Goal: Check status: Check status

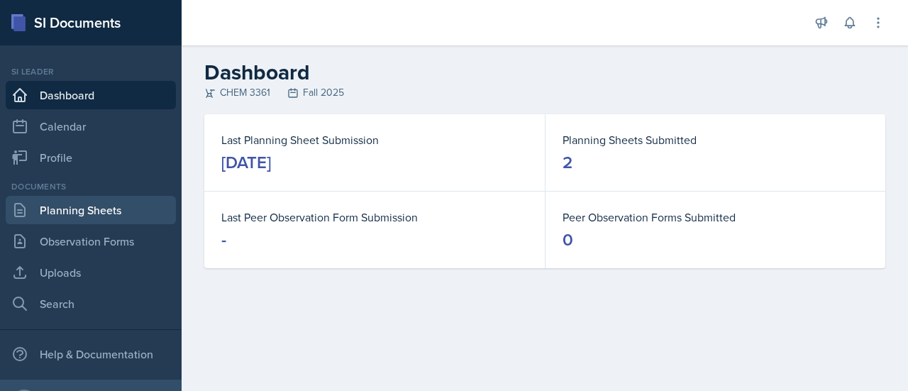
click at [99, 209] on link "Planning Sheets" at bounding box center [91, 210] width 170 height 28
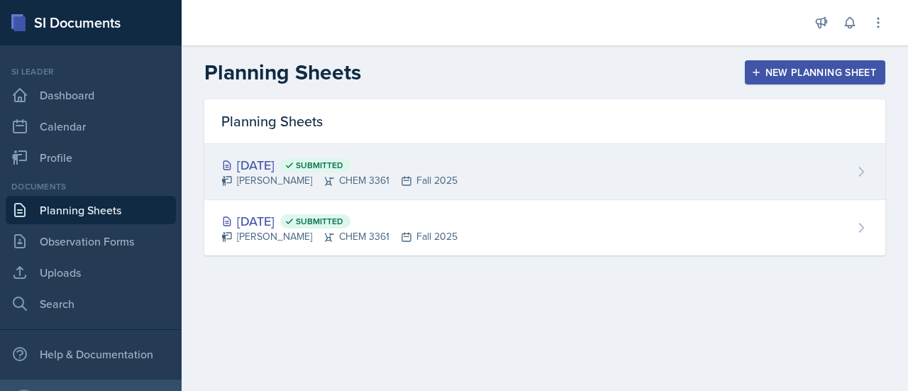
click at [501, 165] on div "[DATE] Submitted [PERSON_NAME] CHEM 3361 Fall 2025" at bounding box center [544, 172] width 681 height 56
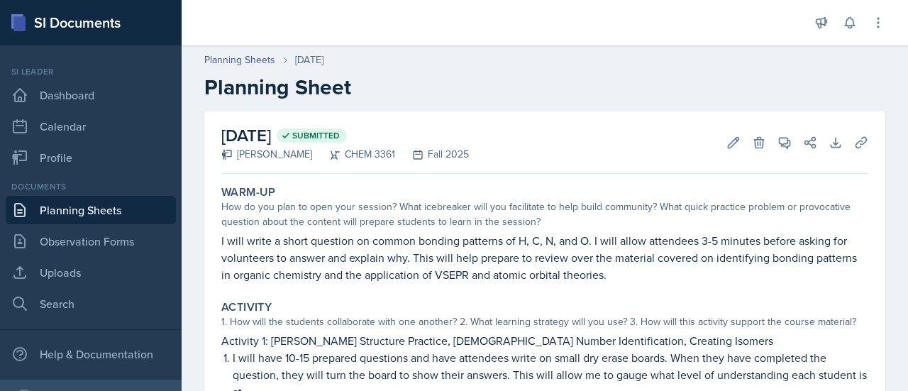
click at [855, 154] on div "[DATE] Submitted [PERSON_NAME] CHEM 3361 Fall 2025 Edit Delete View Comments Co…" at bounding box center [544, 142] width 647 height 62
click at [854, 146] on icon at bounding box center [861, 142] width 14 height 14
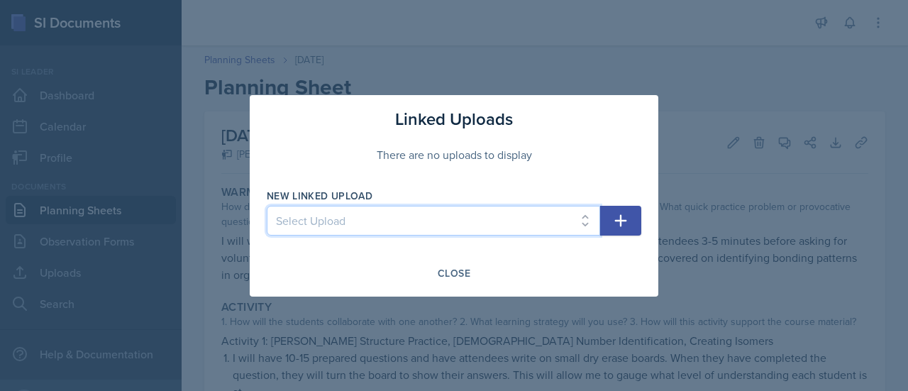
click at [384, 231] on select "Select Upload [DATE] Supporting Materials" at bounding box center [433, 221] width 333 height 30
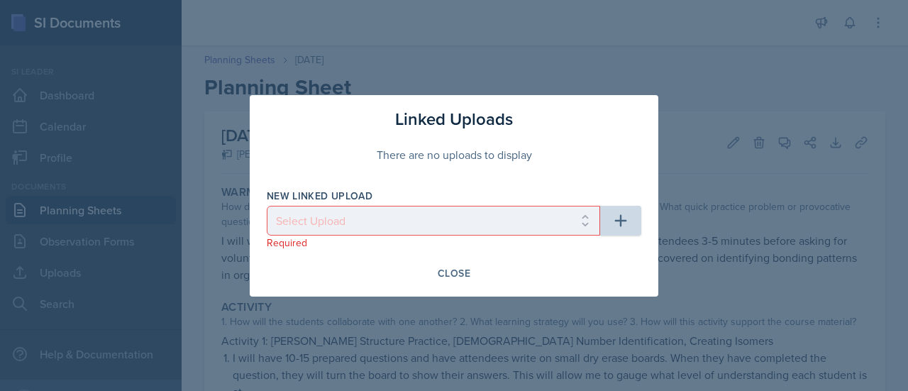
click at [726, 171] on div at bounding box center [454, 195] width 908 height 391
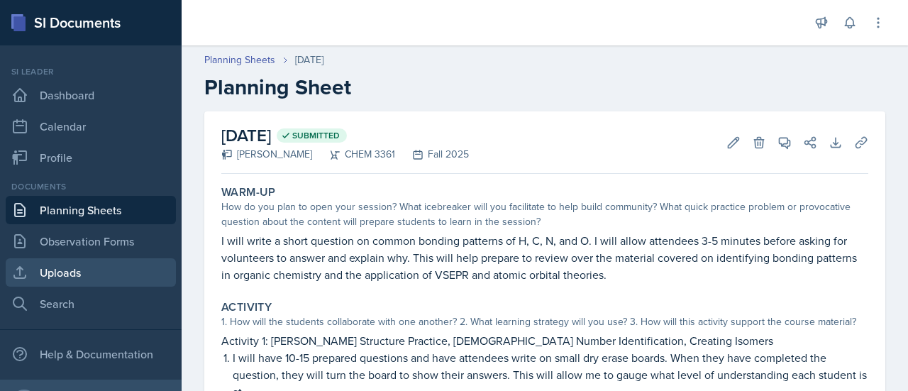
click at [118, 269] on link "Uploads" at bounding box center [91, 272] width 170 height 28
